Goal: Transaction & Acquisition: Purchase product/service

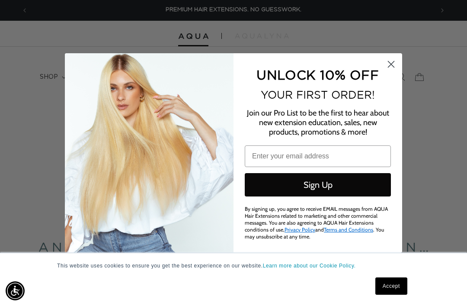
click at [388, 70] on circle "Close dialog" at bounding box center [391, 64] width 14 height 14
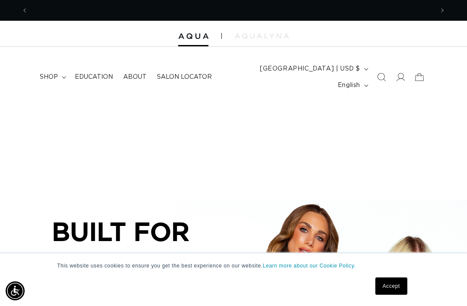
scroll to position [0, 406]
click at [48, 73] on span "shop" at bounding box center [49, 77] width 18 height 8
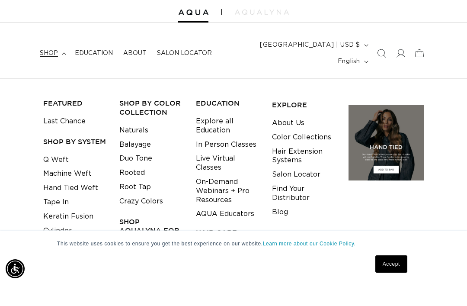
scroll to position [25, 0]
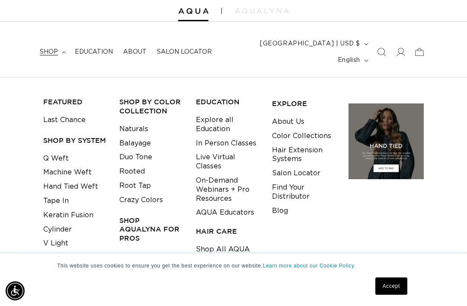
click at [142, 122] on link "Naturals" at bounding box center [133, 129] width 29 height 14
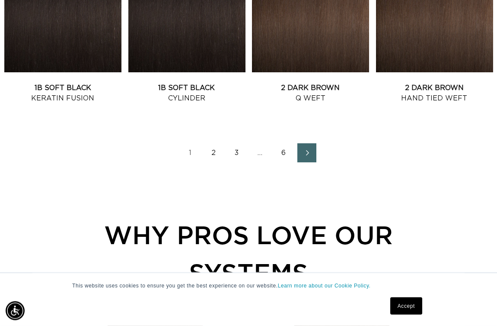
scroll to position [1060, 0]
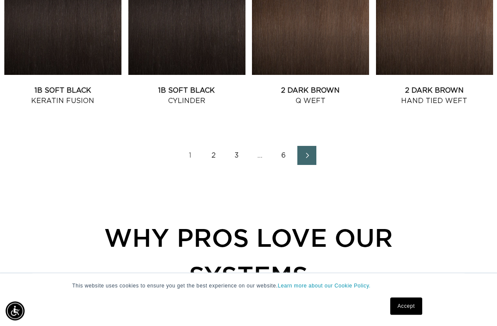
click at [212, 165] on link "2" at bounding box center [213, 155] width 19 height 19
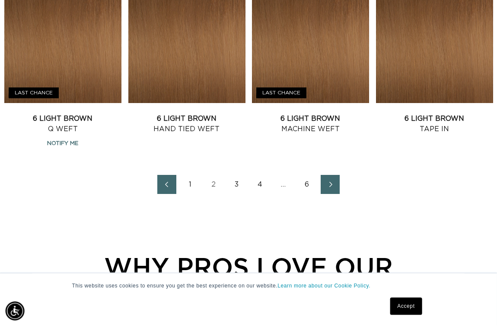
scroll to position [1037, 15]
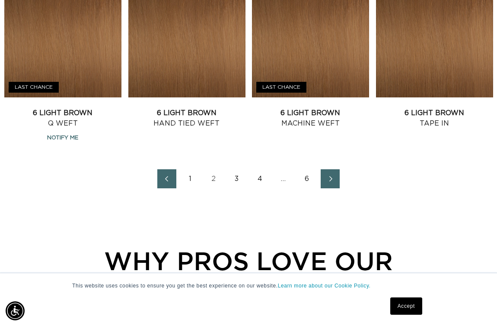
click at [330, 181] on icon "Next page" at bounding box center [331, 178] width 3 height 5
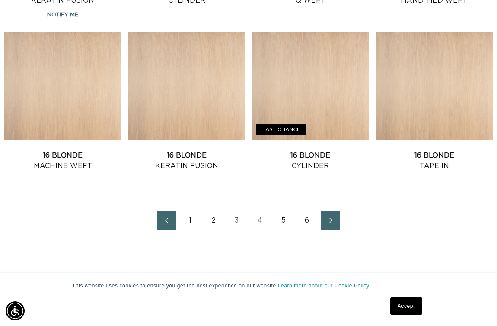
scroll to position [0, 433]
click at [340, 230] on link "Next page" at bounding box center [330, 220] width 19 height 19
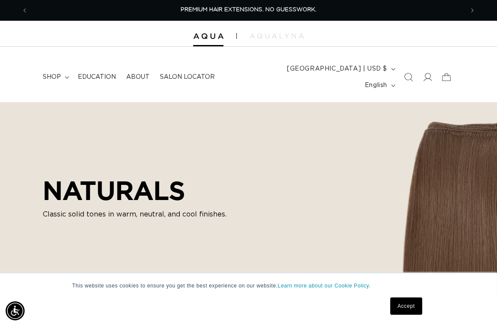
scroll to position [0, 10]
click at [404, 81] on icon "Search" at bounding box center [408, 77] width 9 height 9
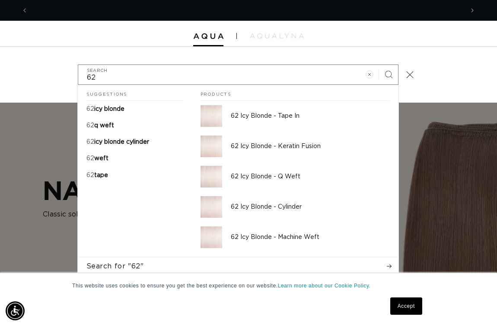
scroll to position [0, 433]
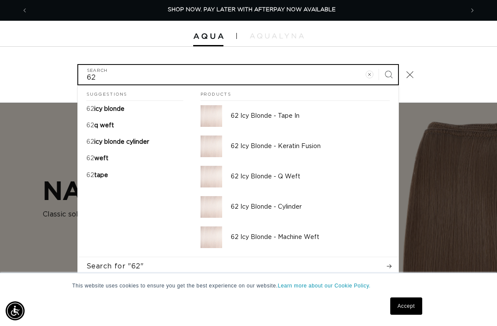
type input "62"
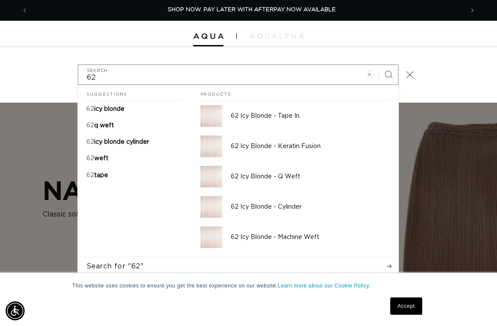
click at [305, 248] on div "62 Icy Blonde - Machine Weft" at bounding box center [310, 237] width 159 height 22
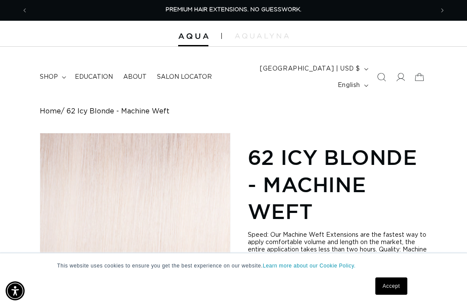
click at [54, 77] on summary "shop" at bounding box center [52, 77] width 35 height 18
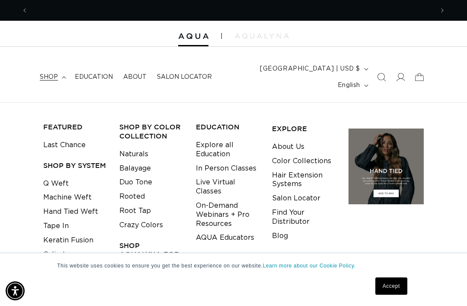
scroll to position [0, 811]
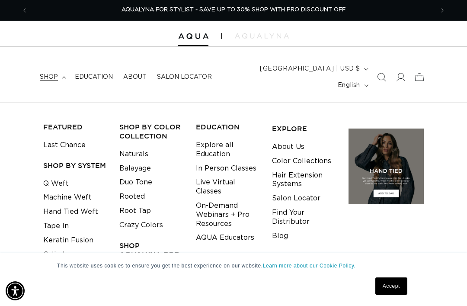
click at [57, 205] on link "Hand Tied Weft" at bounding box center [70, 212] width 55 height 14
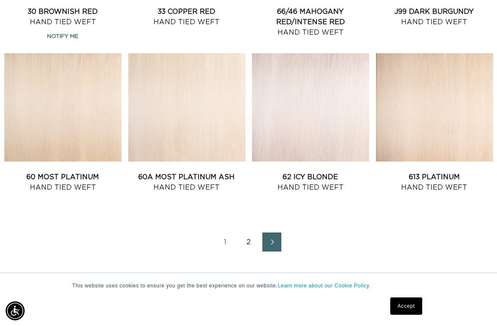
click at [419, 172] on link "613 Platinum Hand Tied Weft" at bounding box center [434, 182] width 117 height 21
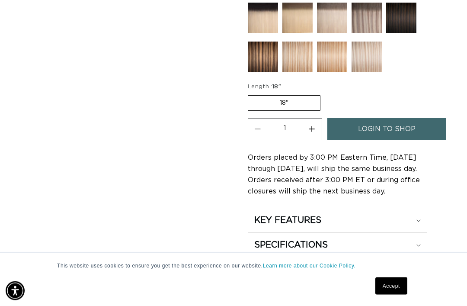
scroll to position [474, 0]
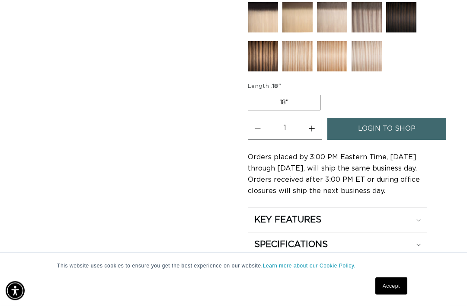
click at [416, 120] on link "login to shop" at bounding box center [386, 129] width 119 height 22
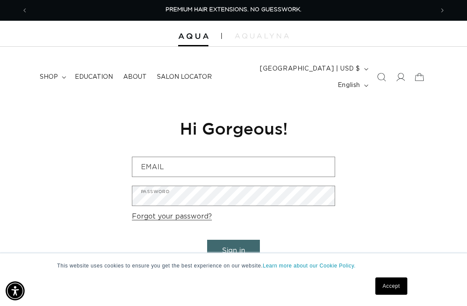
click at [214, 163] on form "Email Password Forgot your password? Sign in Are you a Salon Professional? Requ…" at bounding box center [233, 219] width 203 height 125
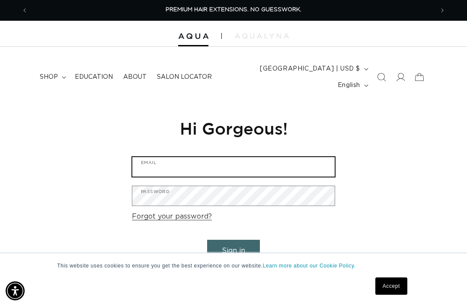
click at [216, 157] on input "Email" at bounding box center [233, 166] width 202 height 19
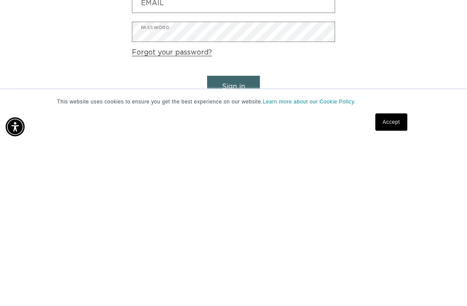
click at [273, 269] on link "Are you a Salon Professional? Request a PRO Account" at bounding box center [233, 275] width 202 height 13
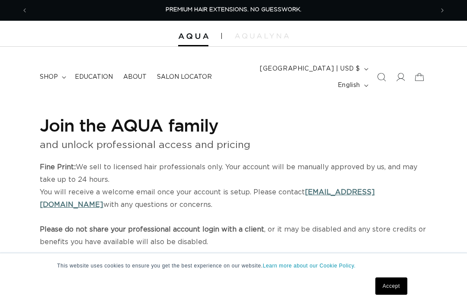
select select "US"
select select "[GEOGRAPHIC_DATA]"
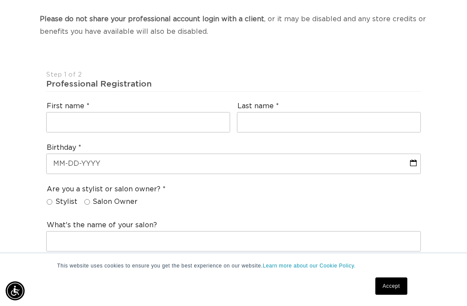
scroll to position [0, 406]
